Goal: Check status: Check status

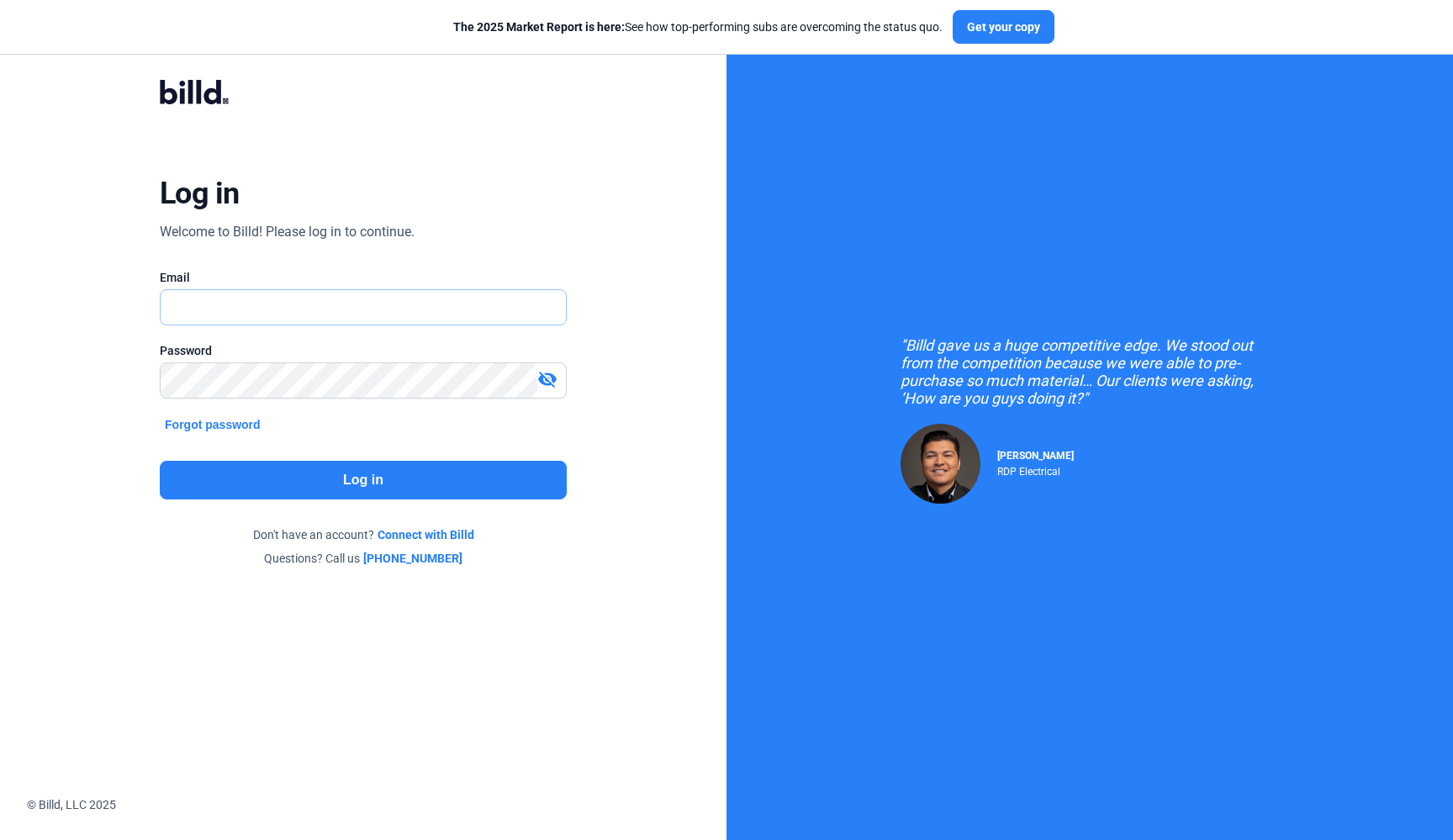
click at [222, 311] on input "text" at bounding box center [363, 307] width 405 height 34
type input "[EMAIL_ADDRESS][DOMAIN_NAME]"
click at [232, 486] on button "Log in" at bounding box center [363, 479] width 407 height 38
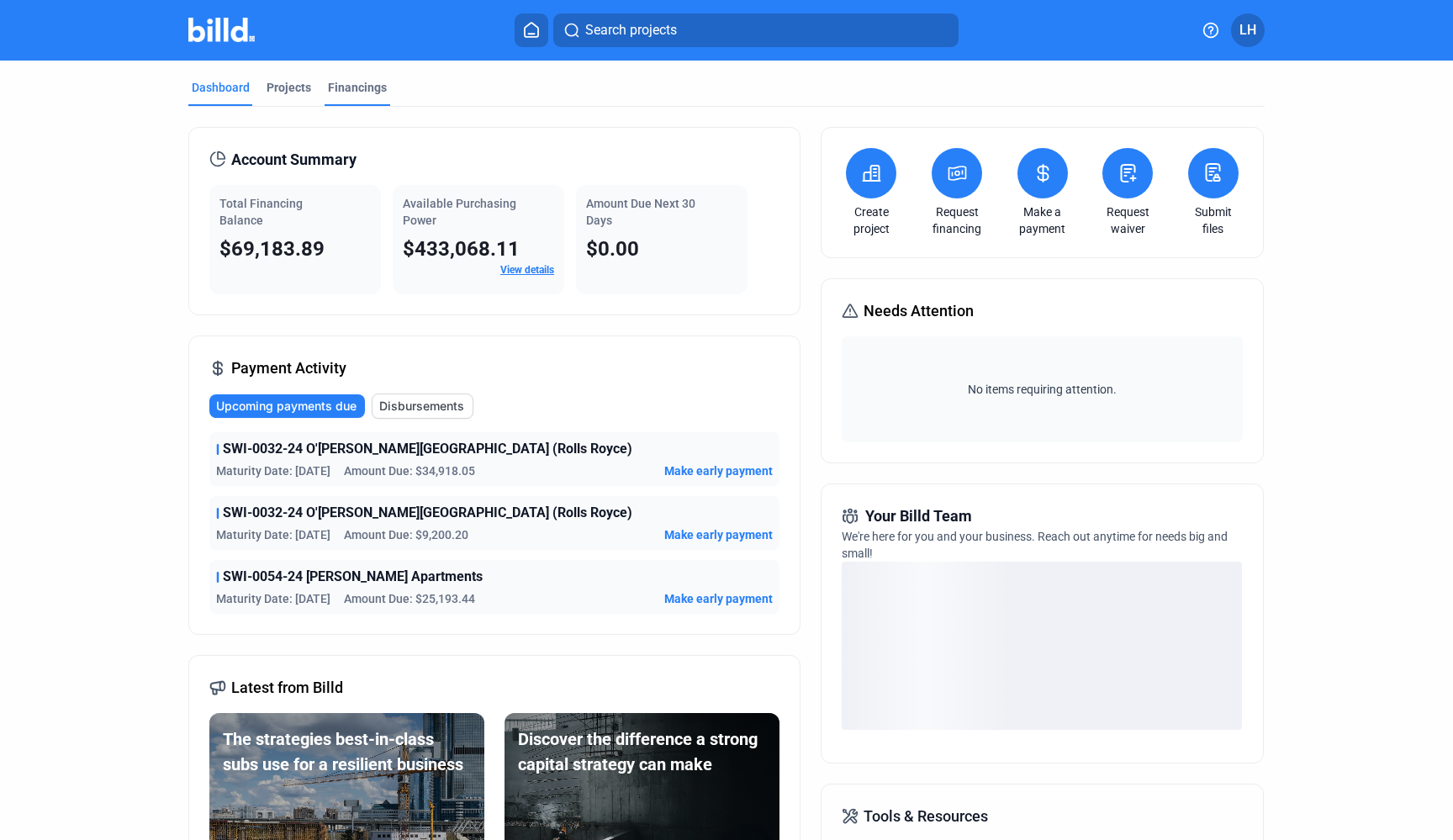
click at [339, 102] on div "Financings" at bounding box center [357, 91] width 66 height 26
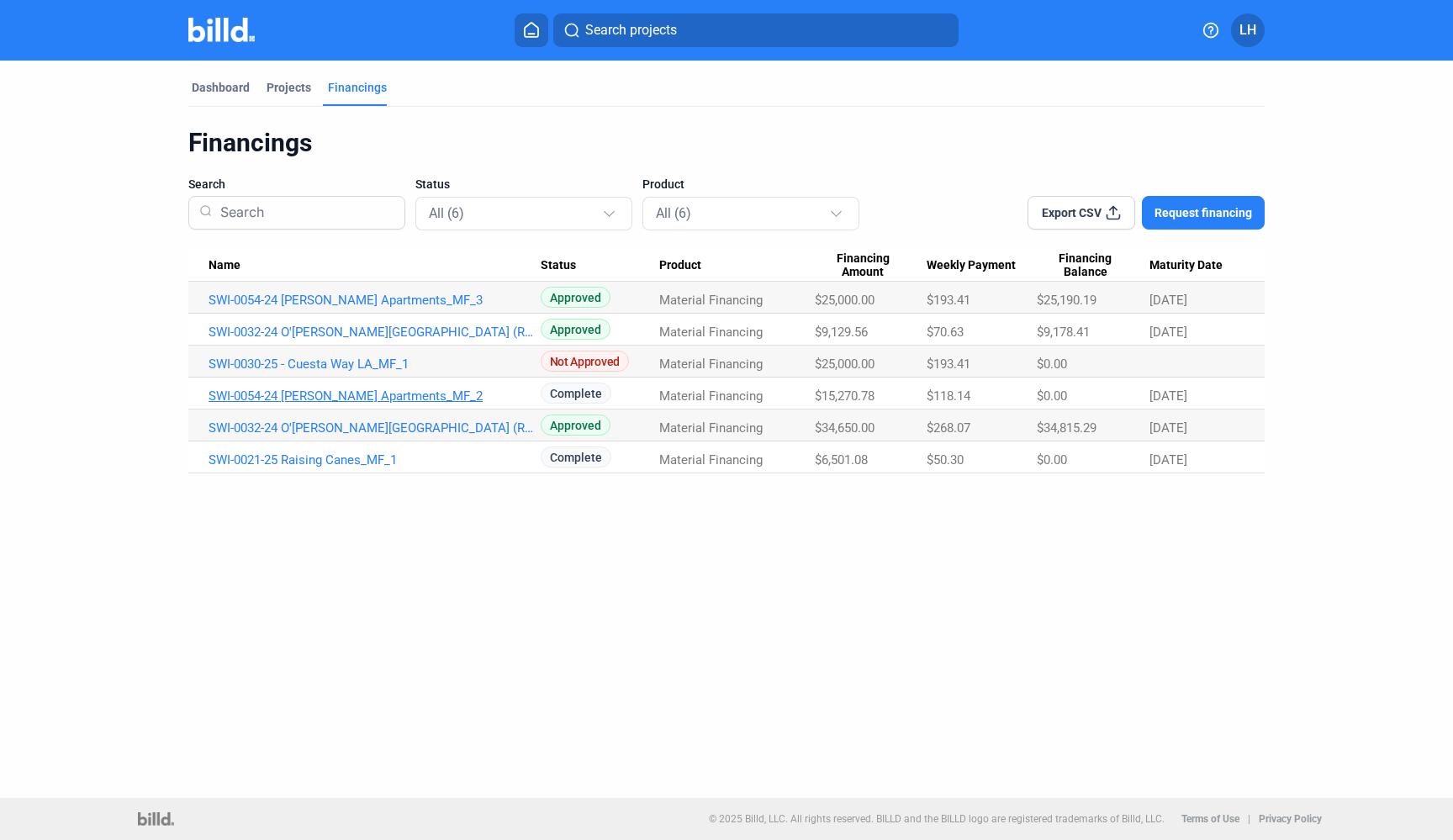
click at [423, 399] on link "SWI-0054-24 [PERSON_NAME] Apartments_MF_2" at bounding box center [374, 396] width 332 height 15
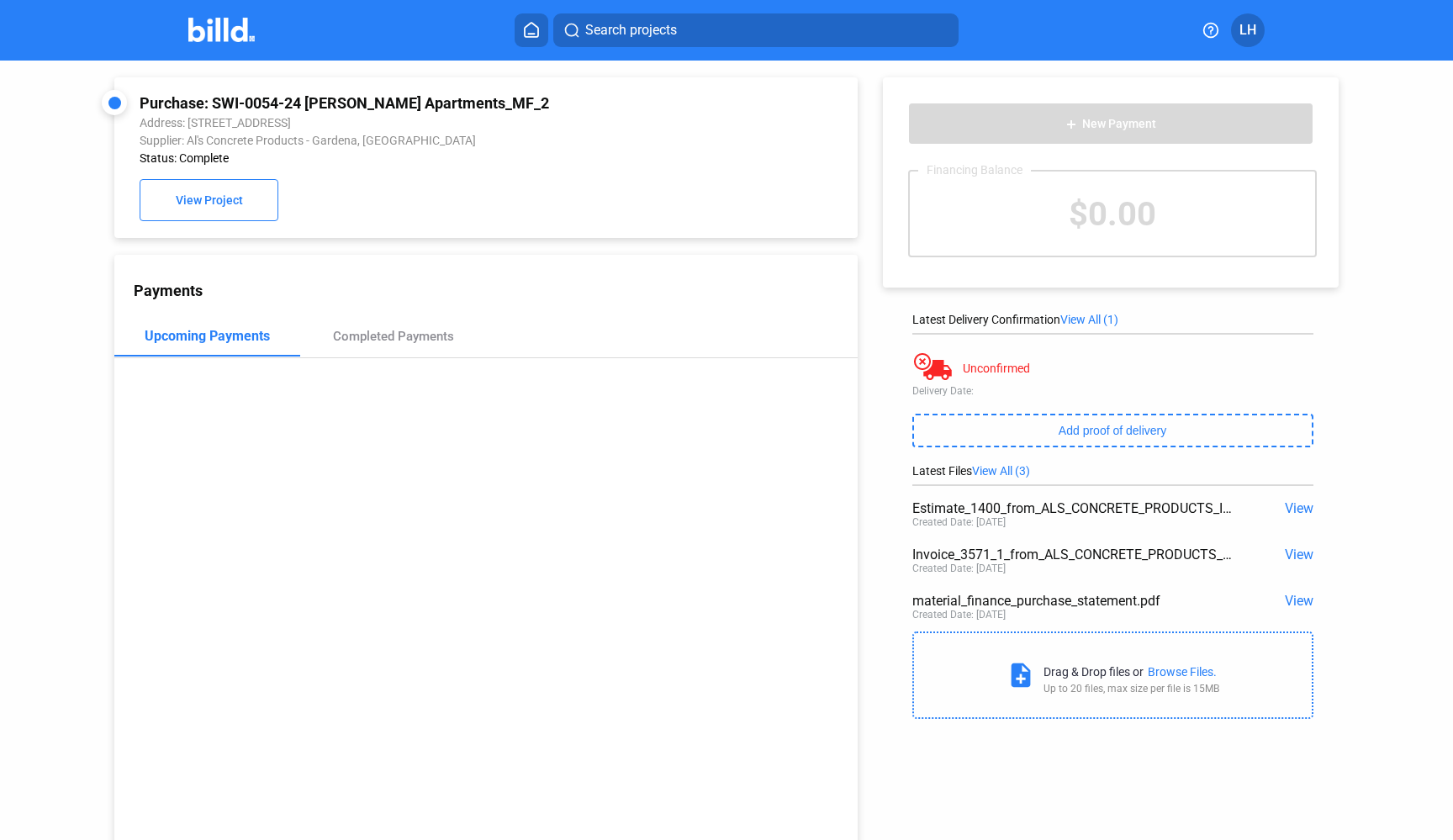
click at [1298, 507] on span "View" at bounding box center [1298, 508] width 28 height 16
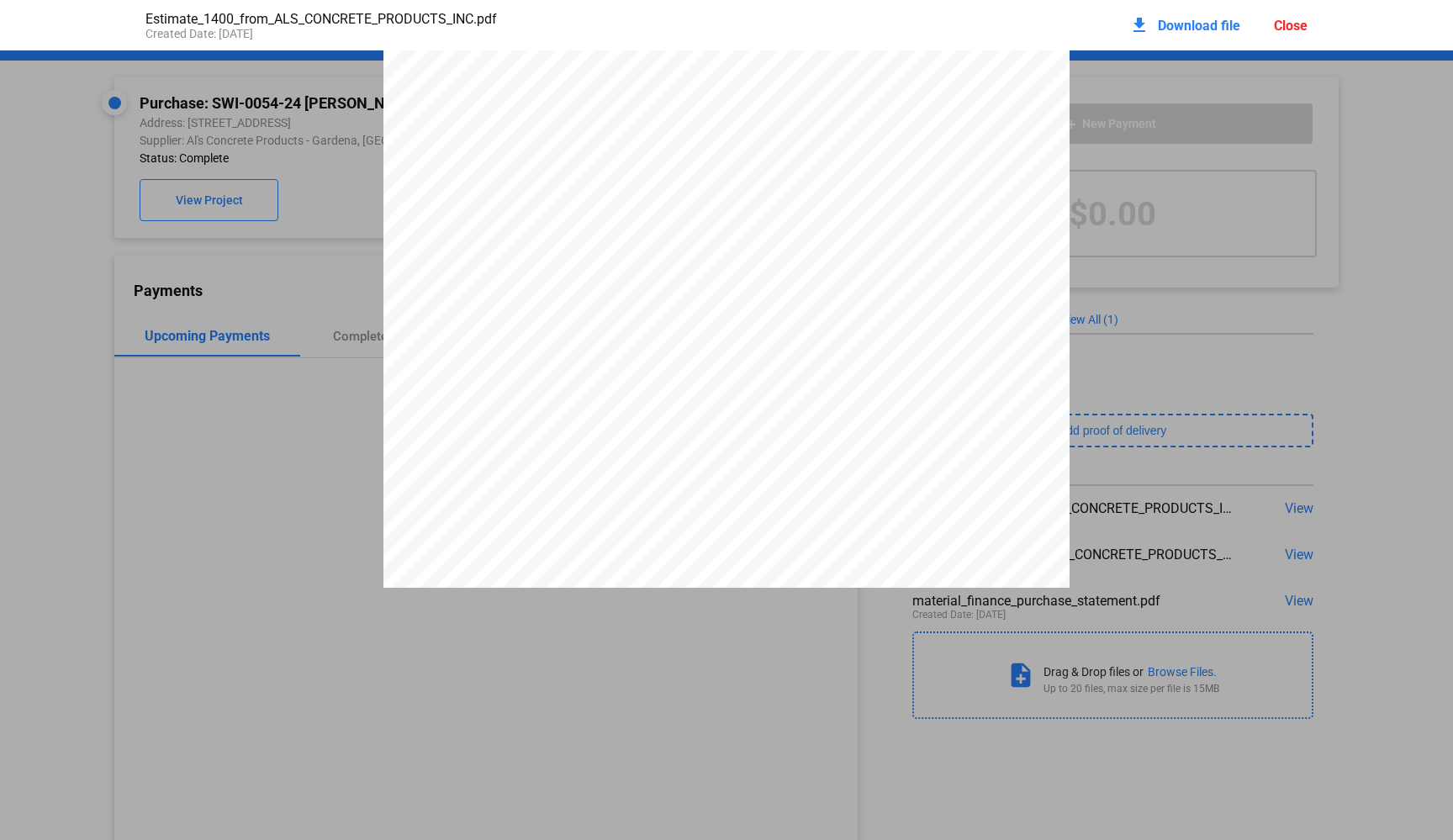
scroll to position [891, 0]
click at [1244, 432] on div "Notice: You have 30 days from the date of completion to pick up your items. In …" at bounding box center [726, 44] width 1453 height 1770
click at [1270, 29] on div "download Download file Close" at bounding box center [1218, 25] width 179 height 37
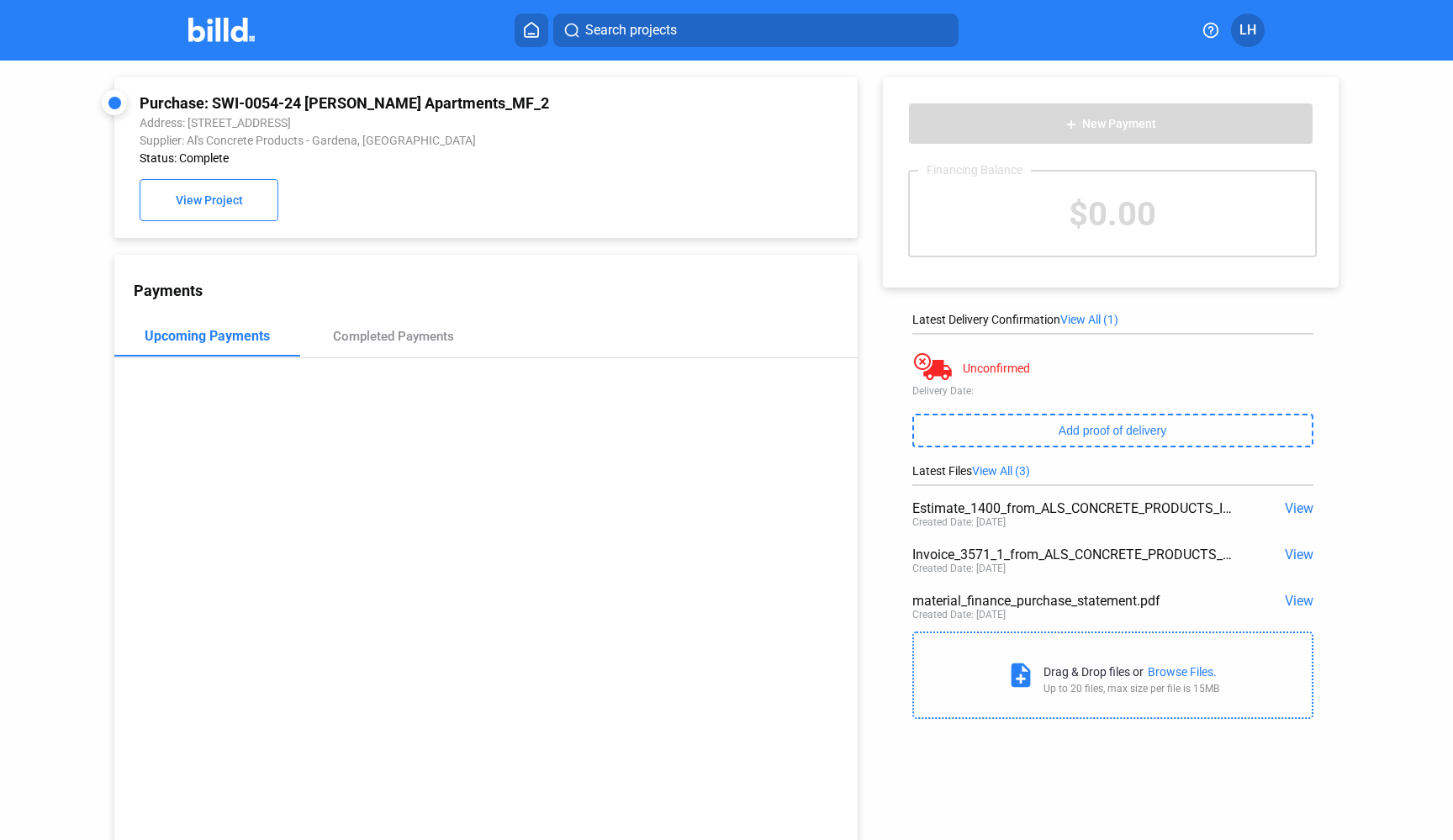
click at [1285, 511] on span "View" at bounding box center [1298, 508] width 28 height 16
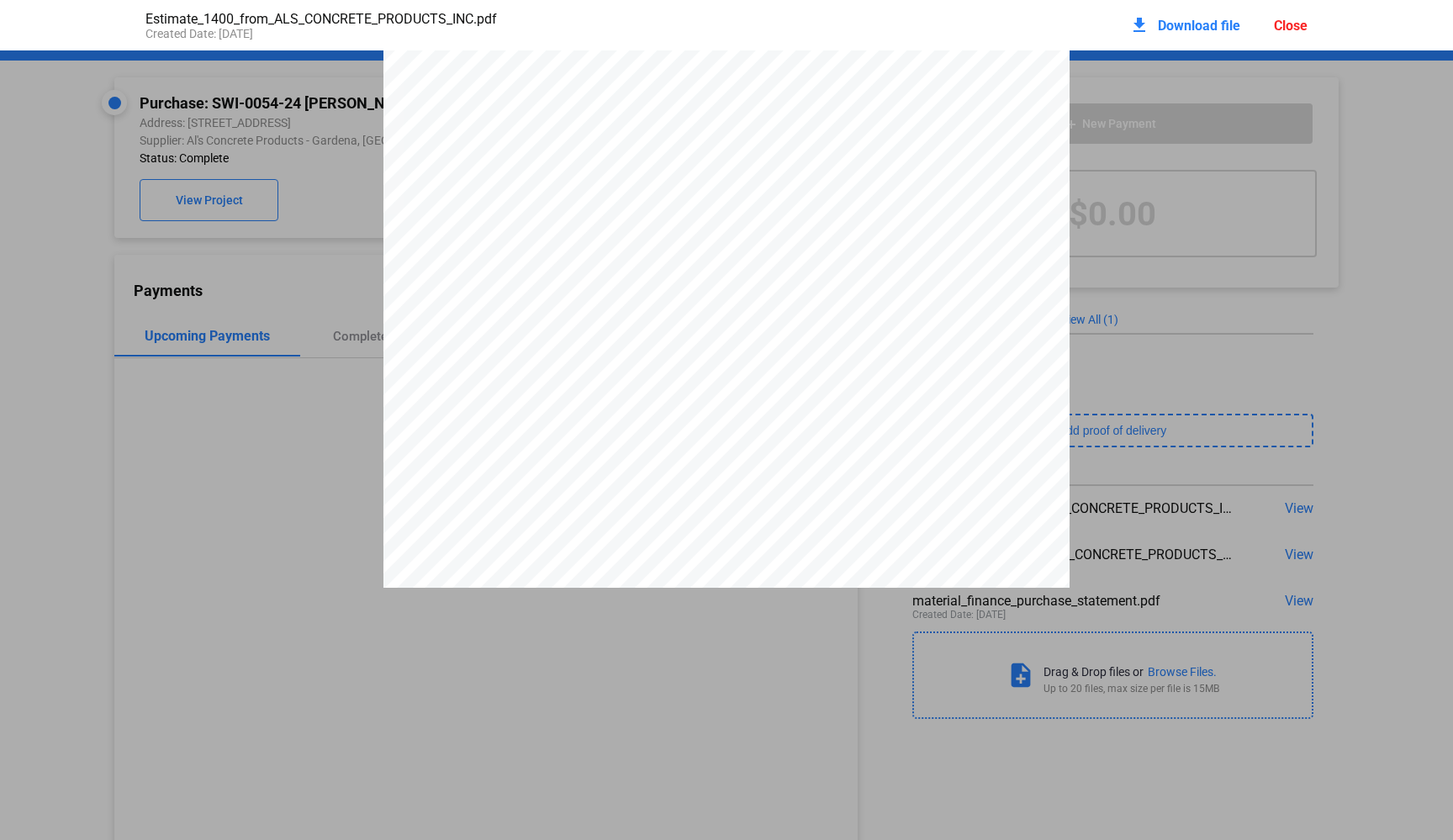
scroll to position [847, 0]
click at [1287, 21] on div "Close" at bounding box center [1290, 26] width 33 height 16
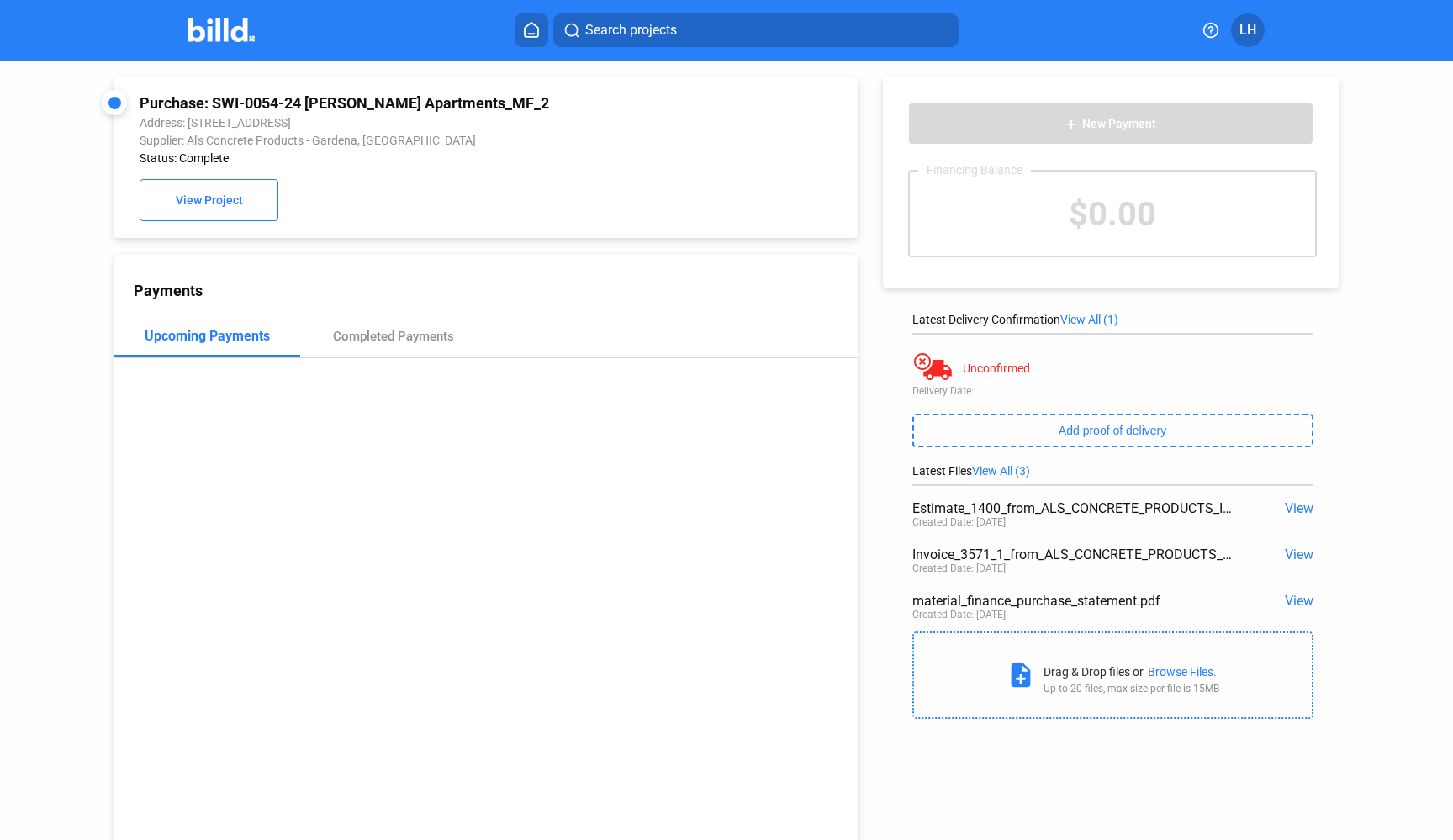
click at [1294, 603] on span "View" at bounding box center [1298, 601] width 28 height 16
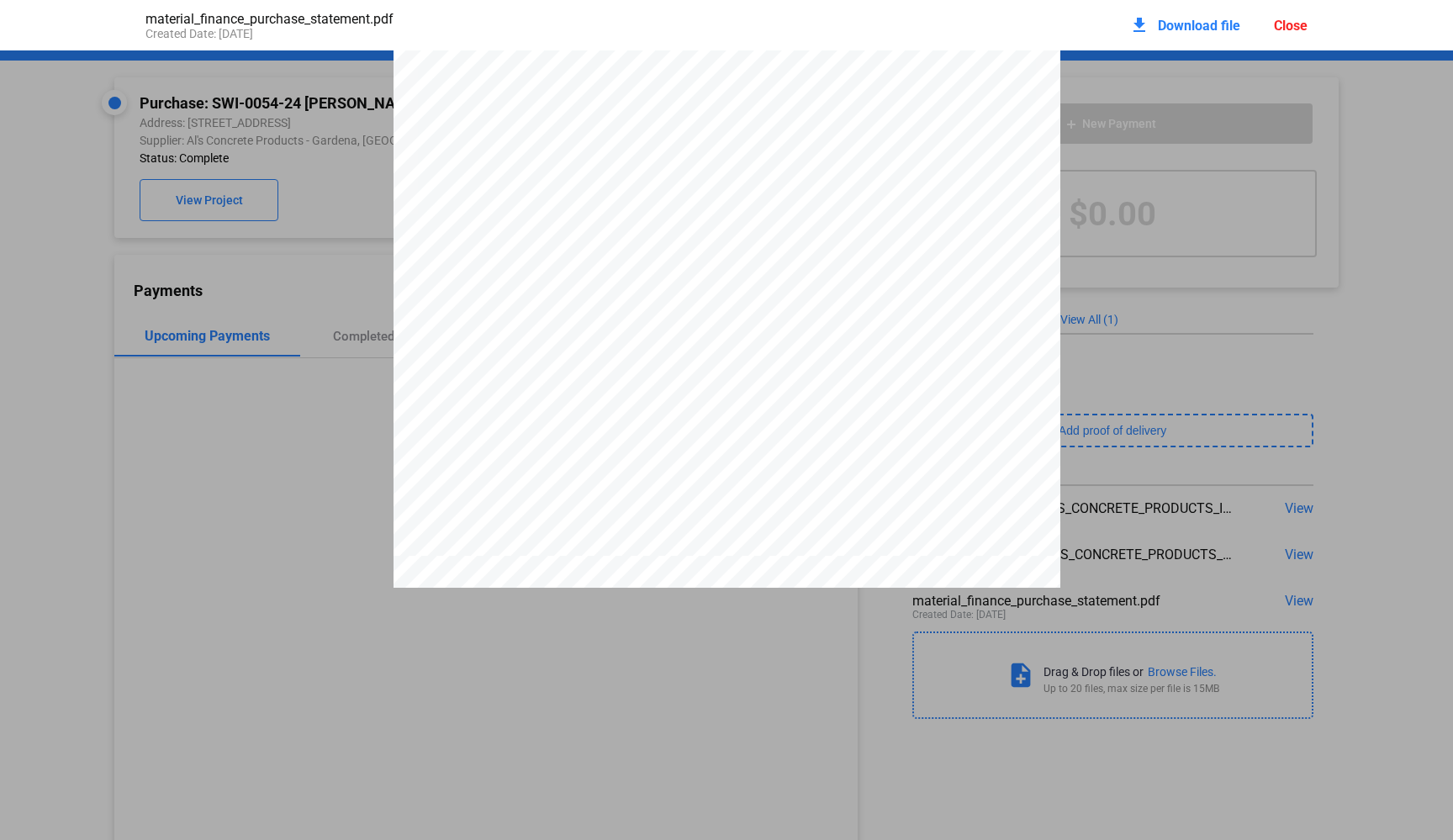
scroll to position [406, 0]
